Goal: Transaction & Acquisition: Purchase product/service

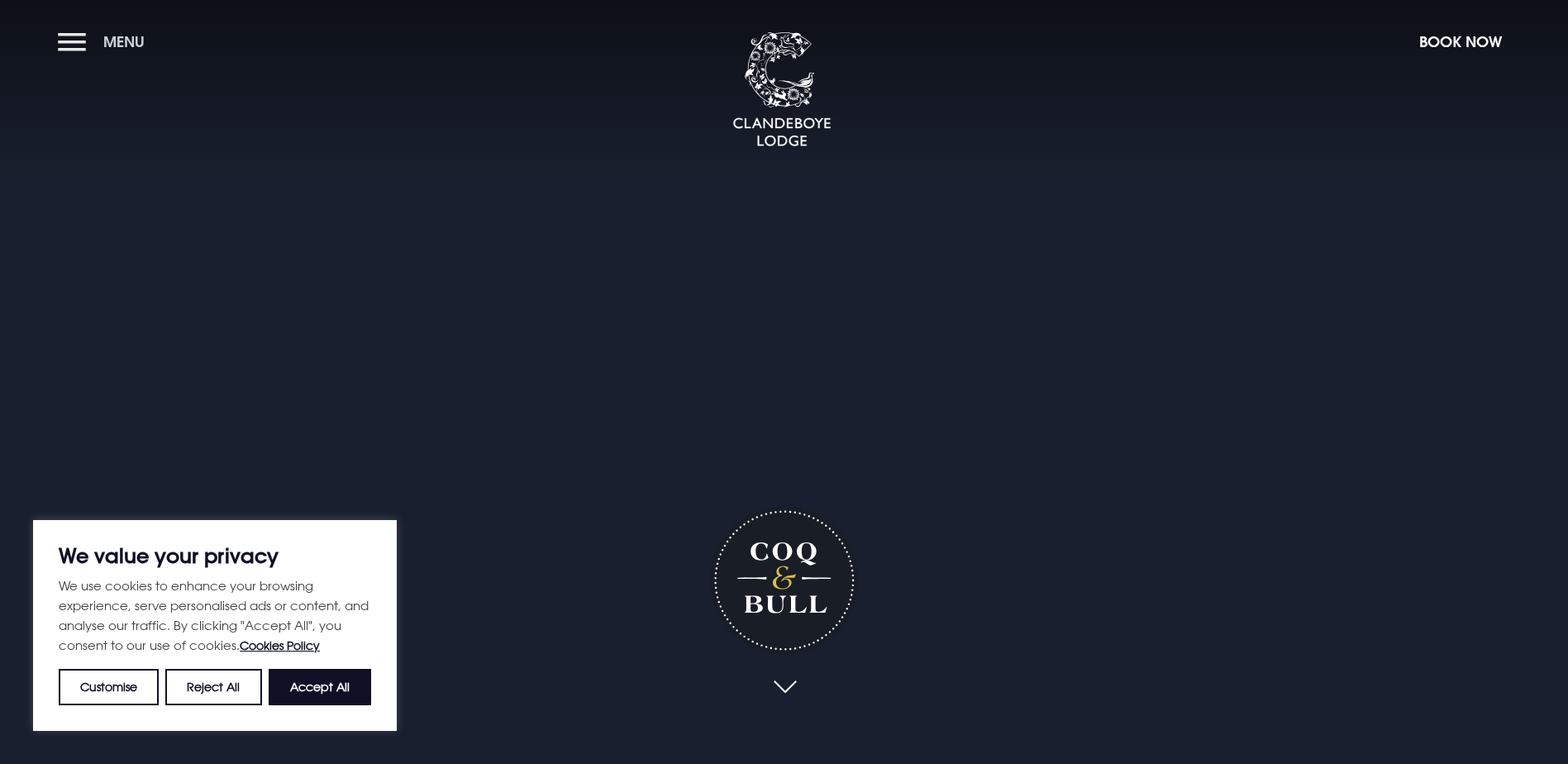
click at [65, 43] on button "Menu" at bounding box center [105, 42] width 96 height 35
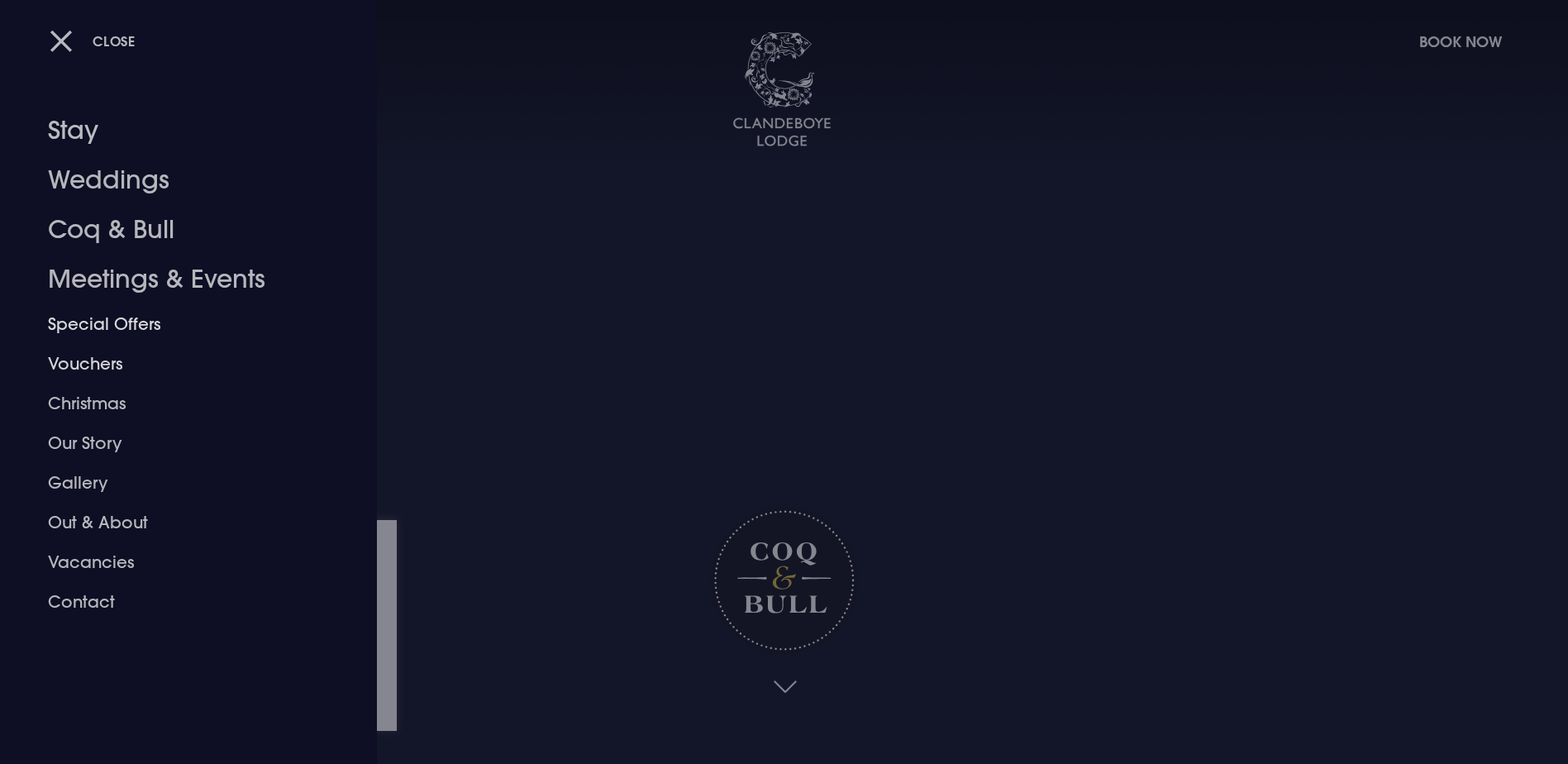
click at [94, 367] on link "Vouchers" at bounding box center [178, 363] width 261 height 40
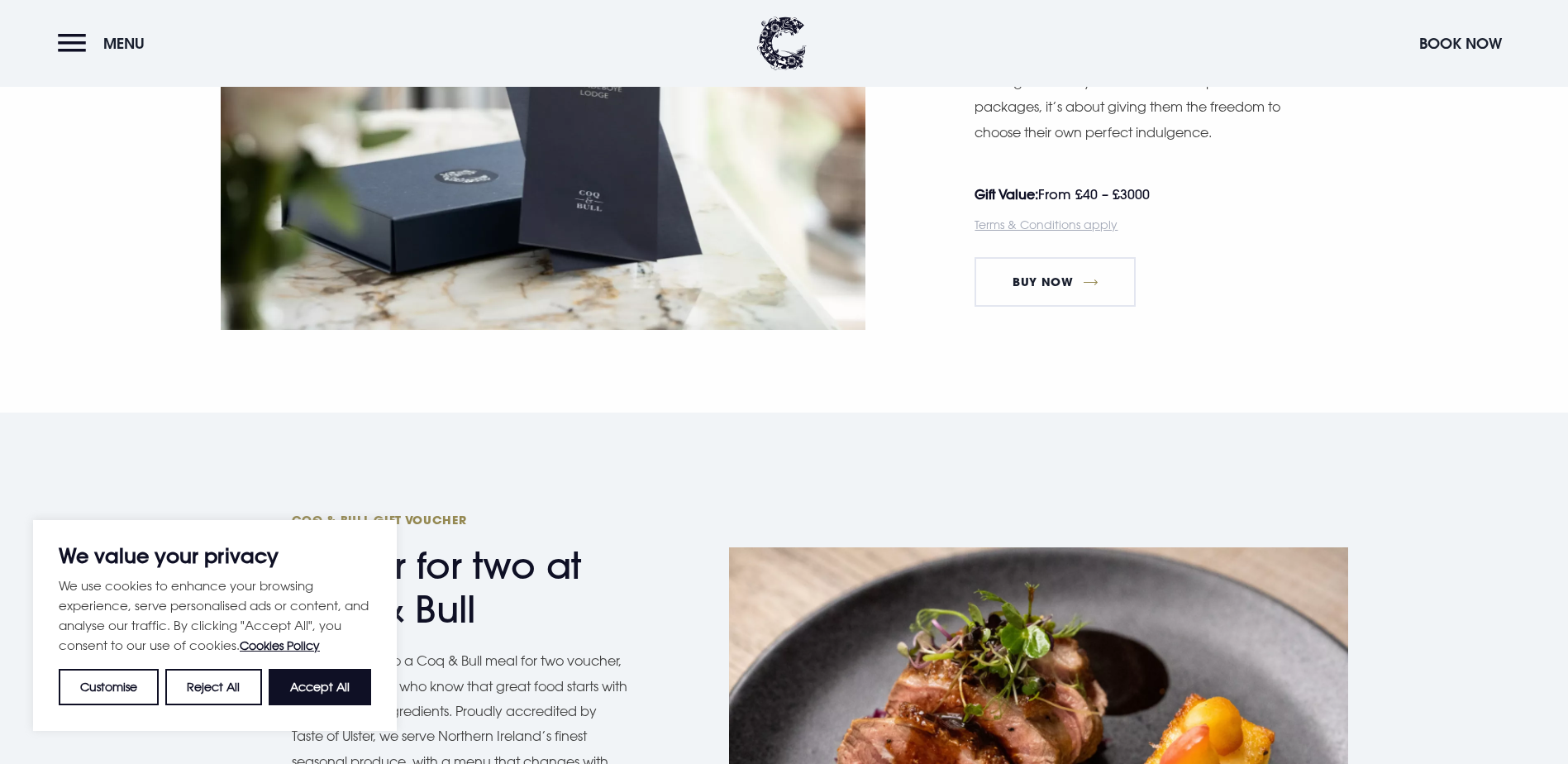
scroll to position [1074, 0]
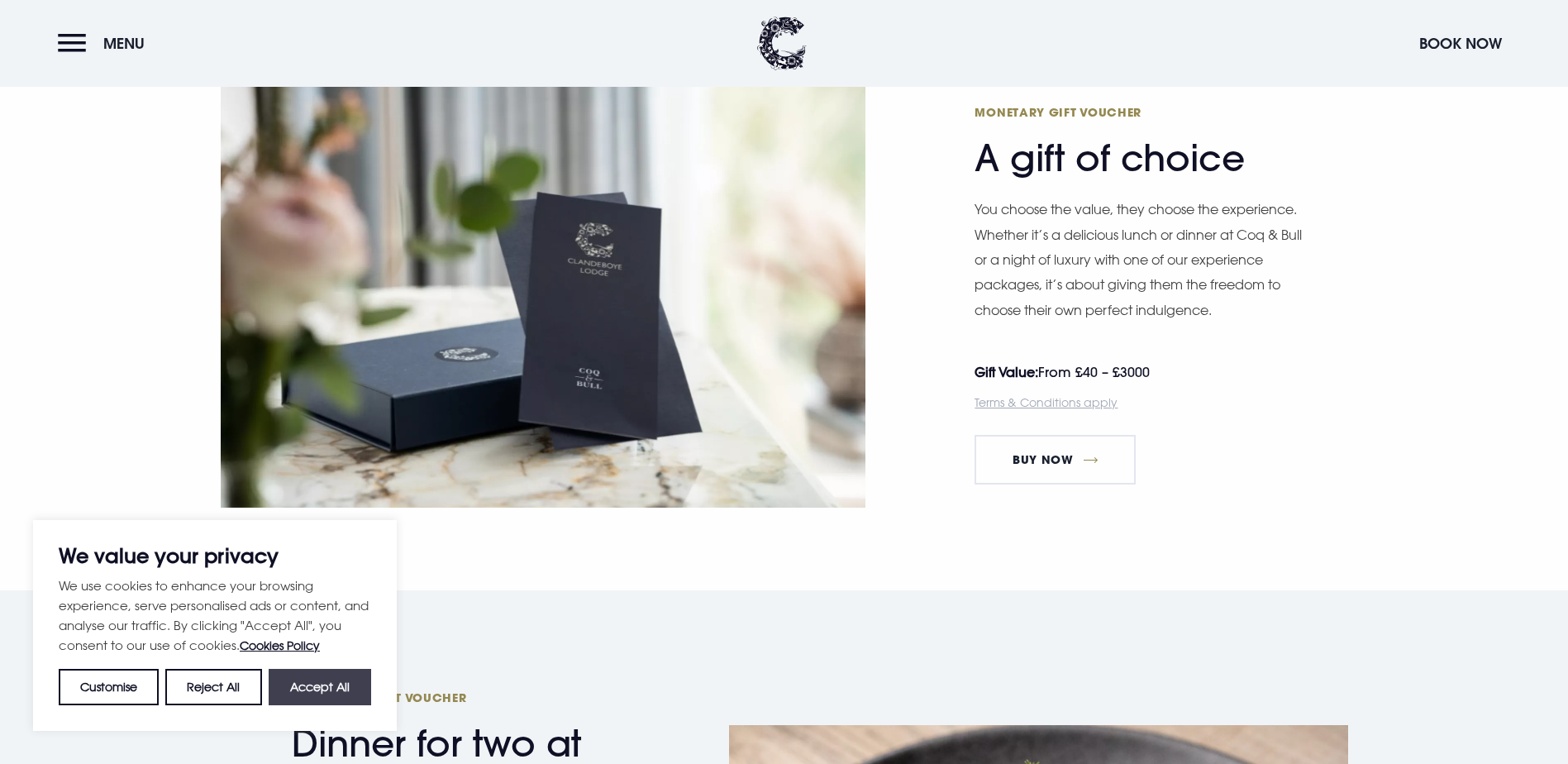
click at [313, 682] on button "Accept All" at bounding box center [320, 686] width 102 height 36
checkbox input "true"
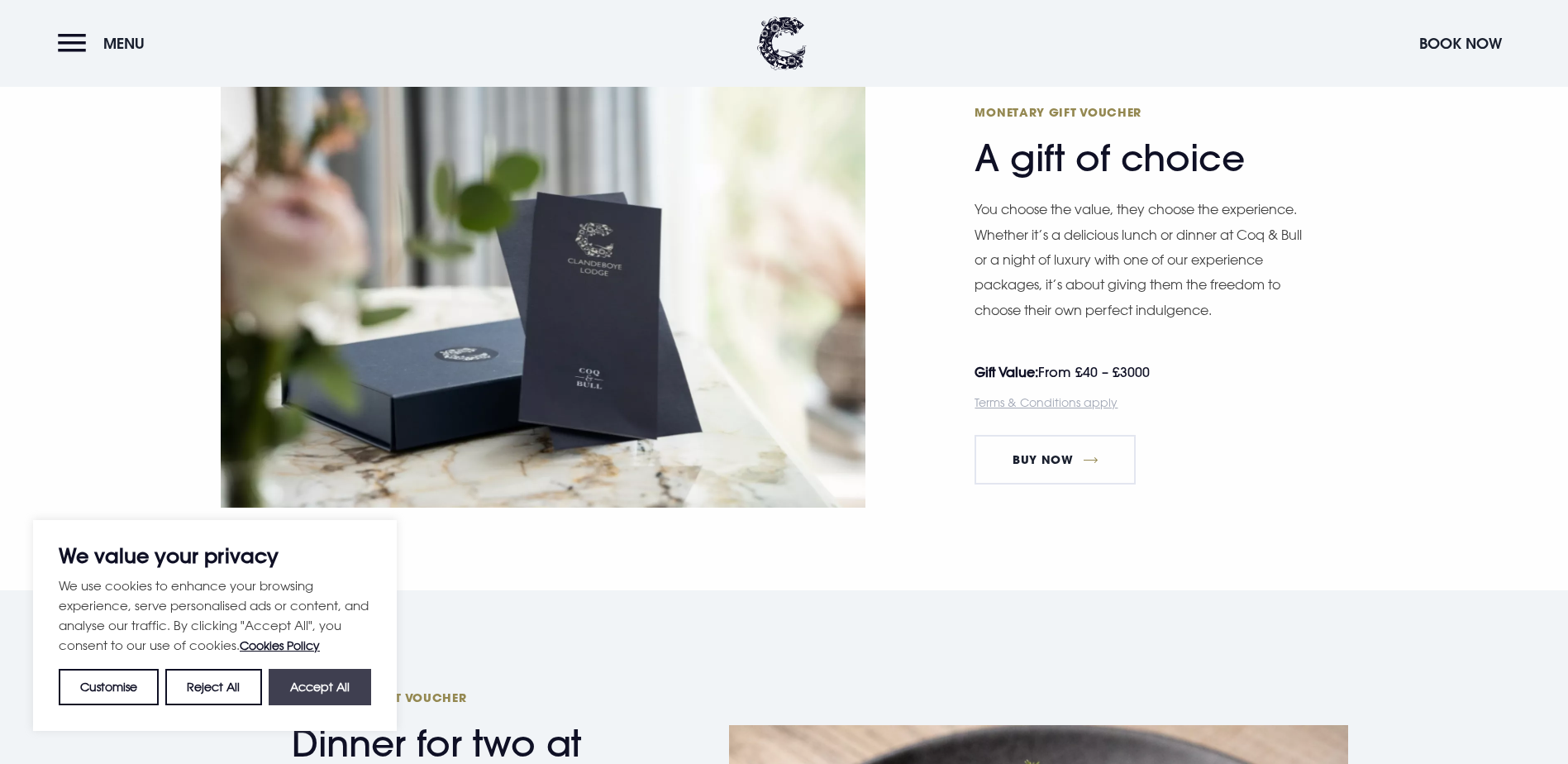
checkbox input "true"
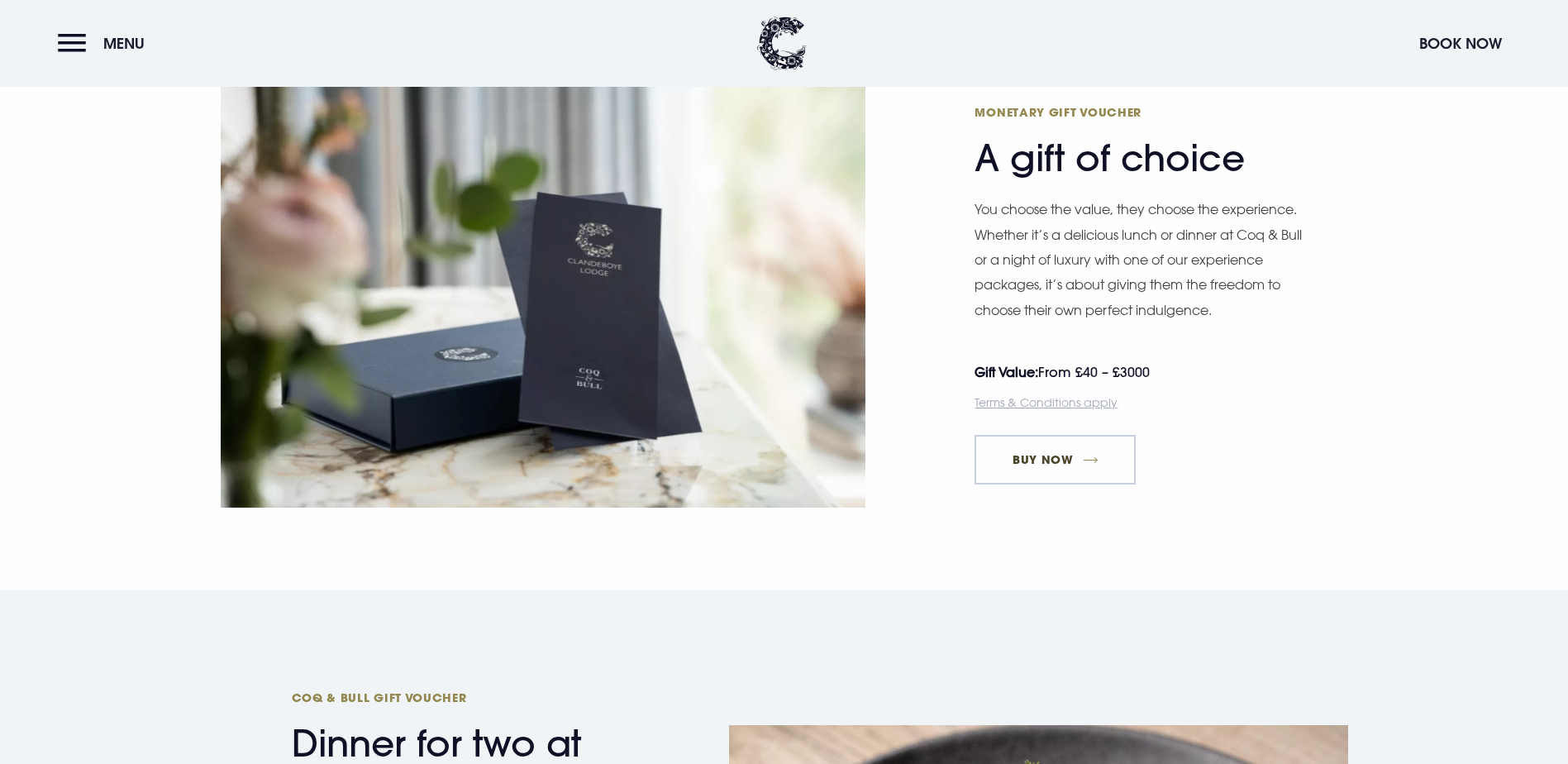
click at [1042, 457] on link "Buy Now" at bounding box center [1054, 459] width 161 height 50
